Goal: Information Seeking & Learning: Learn about a topic

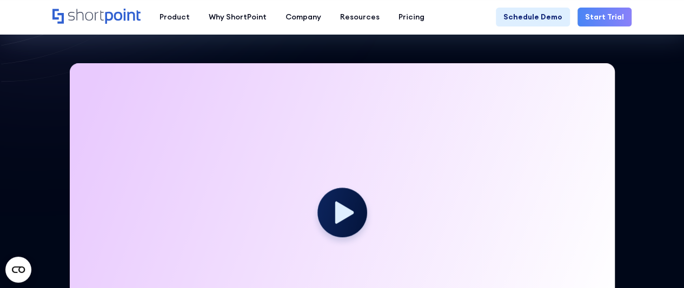
scroll to position [433, 0]
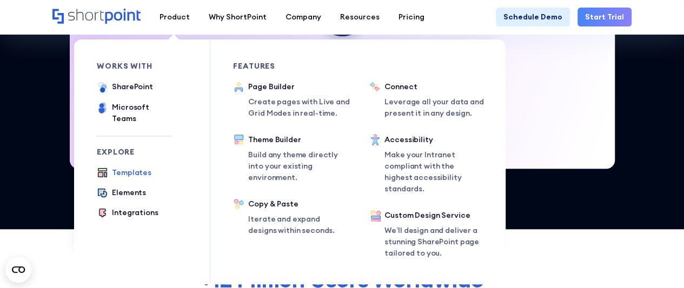
click at [118, 167] on div "Templates" at bounding box center [131, 172] width 39 height 11
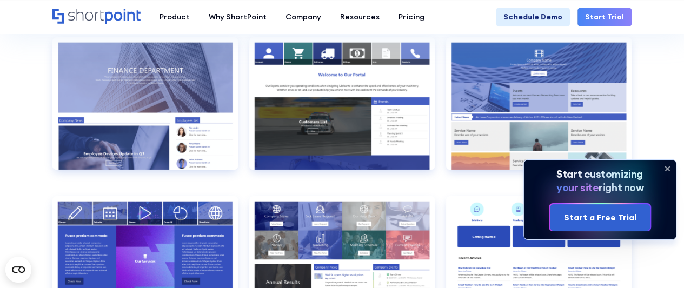
scroll to position [1839, 0]
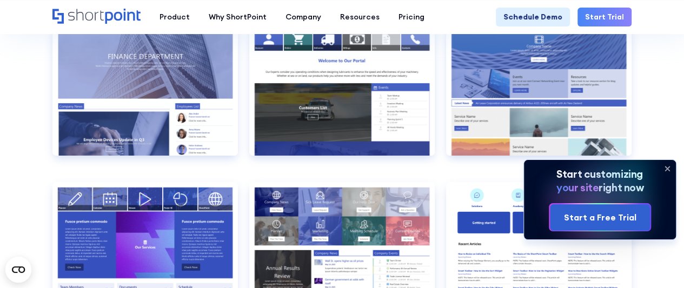
click at [670, 170] on icon at bounding box center [667, 168] width 17 height 17
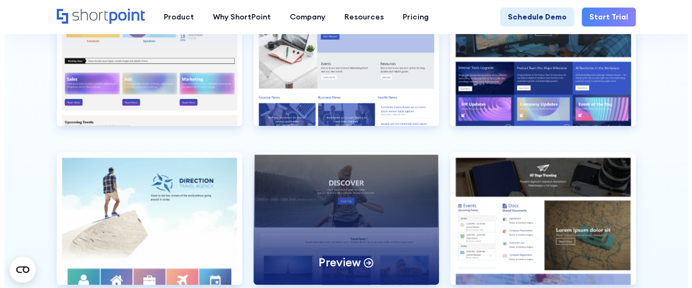
scroll to position [2379, 0]
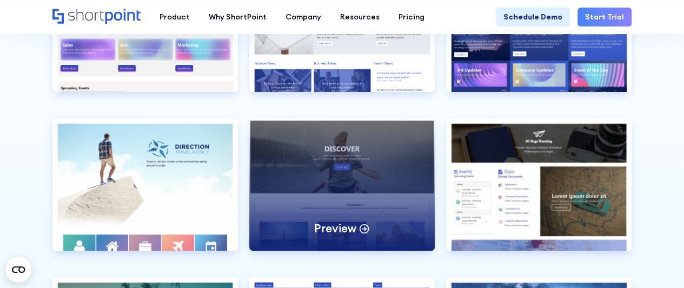
click at [359, 175] on div "Preview" at bounding box center [341, 184] width 185 height 132
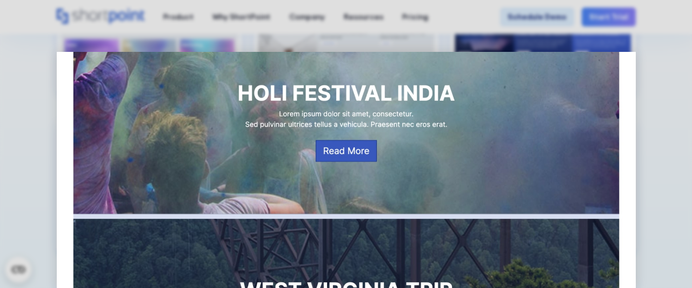
scroll to position [703, 0]
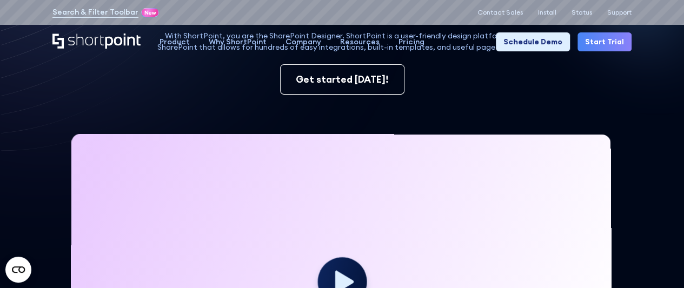
click at [343, 170] on div at bounding box center [341, 287] width 542 height 306
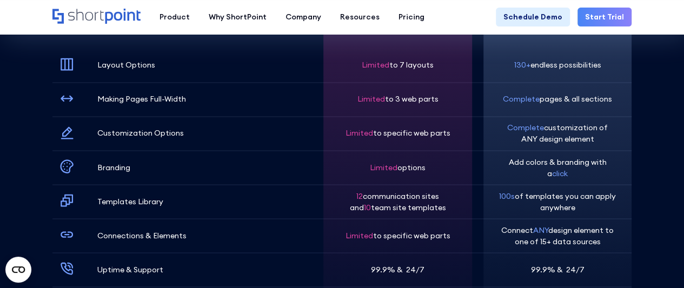
scroll to position [3244, 0]
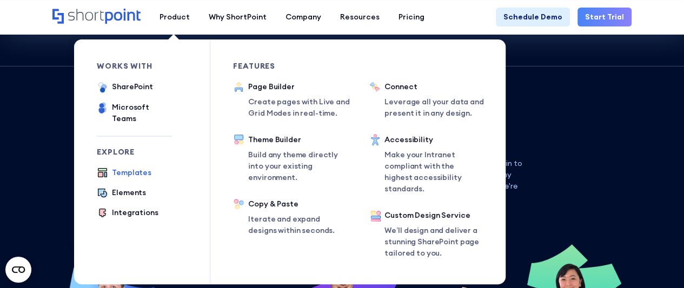
click at [138, 167] on div "Templates" at bounding box center [131, 172] width 39 height 11
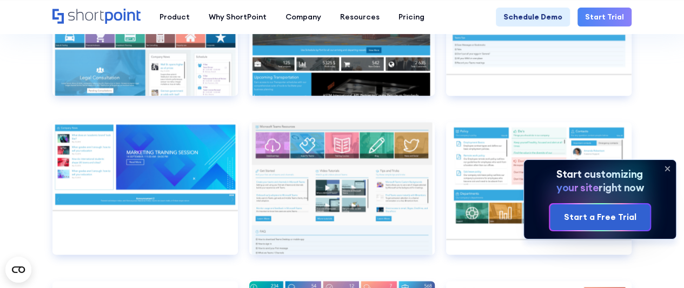
scroll to position [4813, 0]
